Goal: Task Accomplishment & Management: Manage account settings

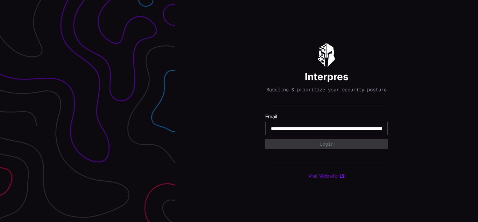
click at [326, 132] on input "**********" at bounding box center [326, 128] width 111 height 6
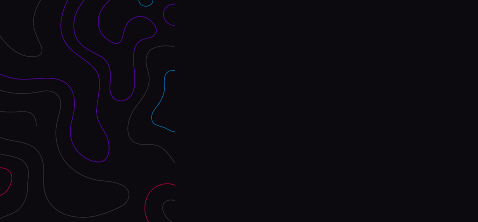
click at [239, 111] on div "Interpres Baseline & prioritize your security posture Email Login Visit Website" at bounding box center [326, 111] width 303 height 222
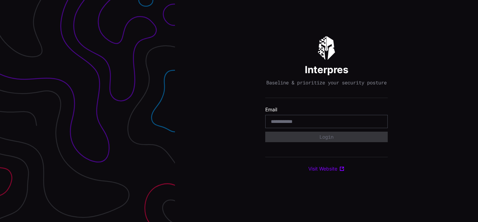
click at [239, 111] on div "Interpres Baseline & prioritize your security posture Email Login Visit Website" at bounding box center [326, 111] width 303 height 222
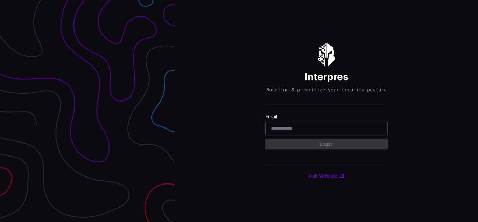
click at [239, 111] on div "Interpres Baseline & prioritize your security posture Email Login Visit Website" at bounding box center [326, 111] width 303 height 222
